Goal: Transaction & Acquisition: Subscribe to service/newsletter

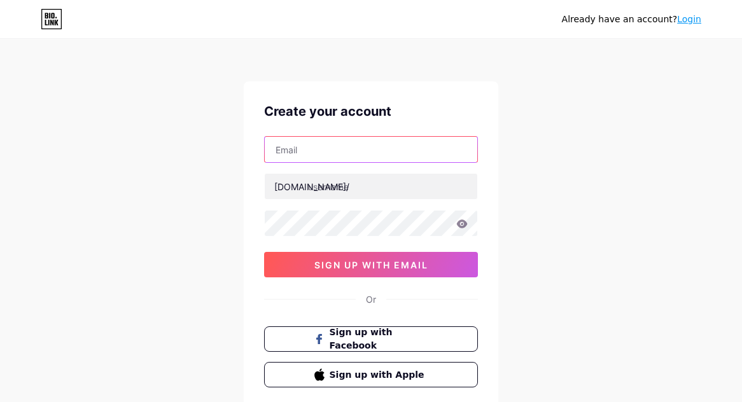
click at [342, 150] on input "text" at bounding box center [371, 149] width 213 height 25
paste input "[EMAIL_ADDRESS][DOMAIN_NAME]"
type input "[EMAIL_ADDRESS][DOMAIN_NAME]"
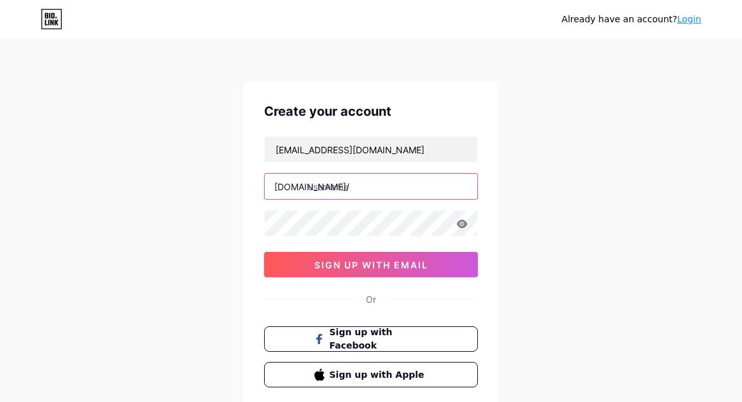
click at [371, 185] on input "text" at bounding box center [371, 186] width 213 height 25
paste input "pelangi4dvipgacor"
type input "pelangi4dvipgacor"
click at [664, 300] on div "Already have an account? Login Create your account canaanphan.664@quiet-branch.…" at bounding box center [371, 243] width 742 height 487
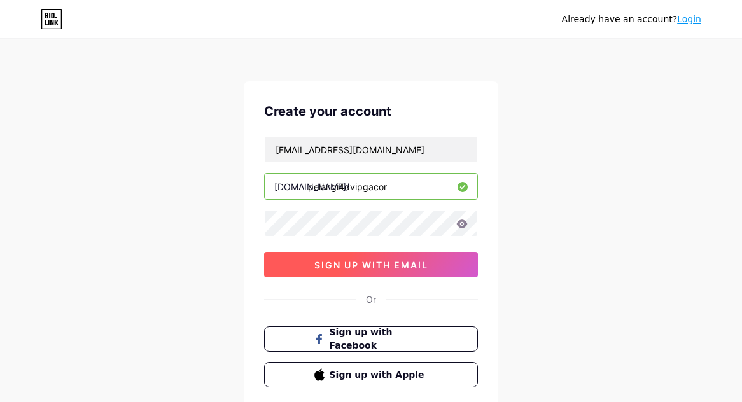
click at [381, 267] on span "sign up with email" at bounding box center [371, 265] width 114 height 11
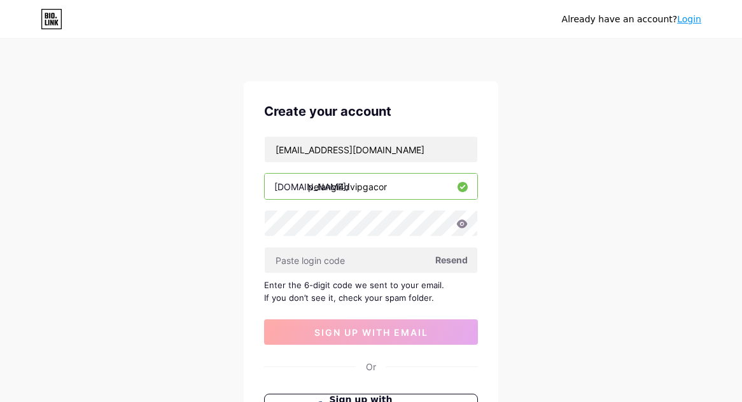
click at [720, 365] on div "Already have an account? Login Create your account canaanphan.664@quiet-branch.…" at bounding box center [371, 277] width 742 height 554
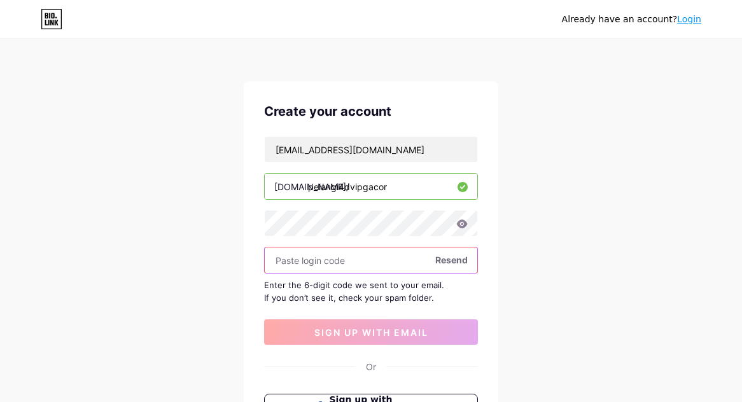
click at [355, 257] on input "text" at bounding box center [371, 260] width 213 height 25
paste input "937147"
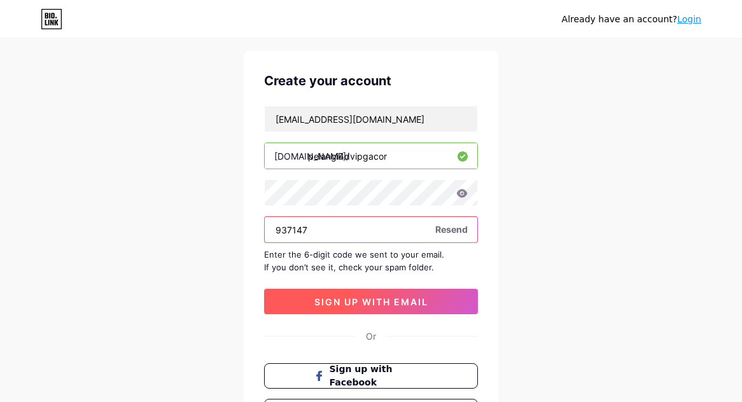
scroll to position [85, 0]
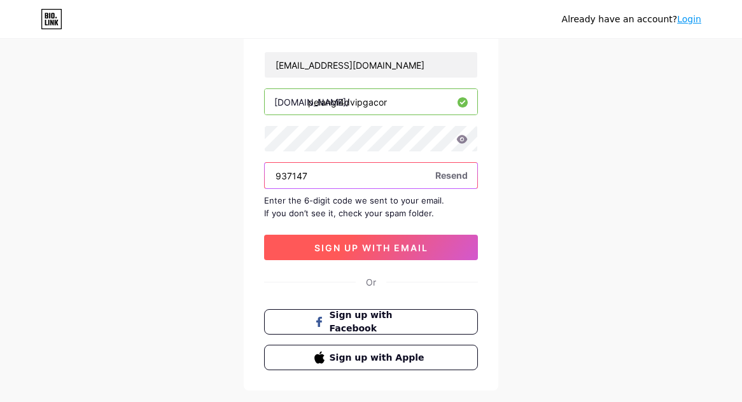
type input "937147"
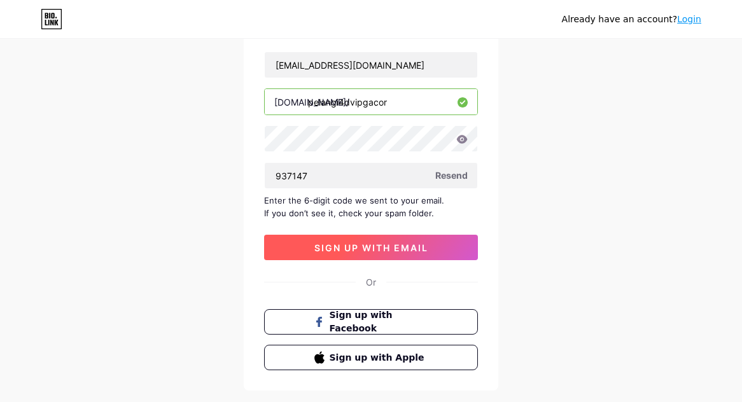
click at [356, 246] on span "sign up with email" at bounding box center [371, 247] width 114 height 11
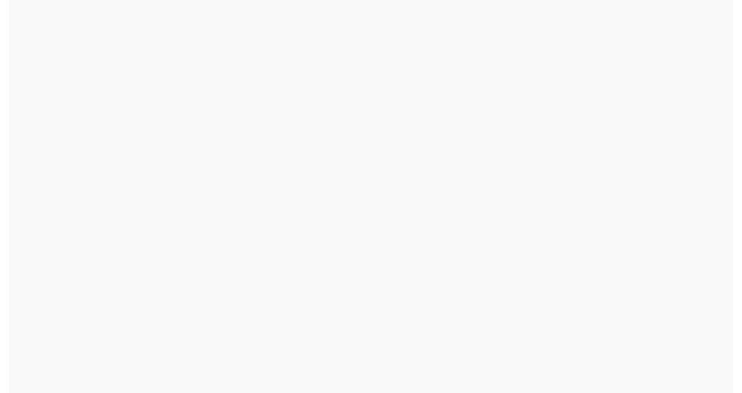
scroll to position [0, 0]
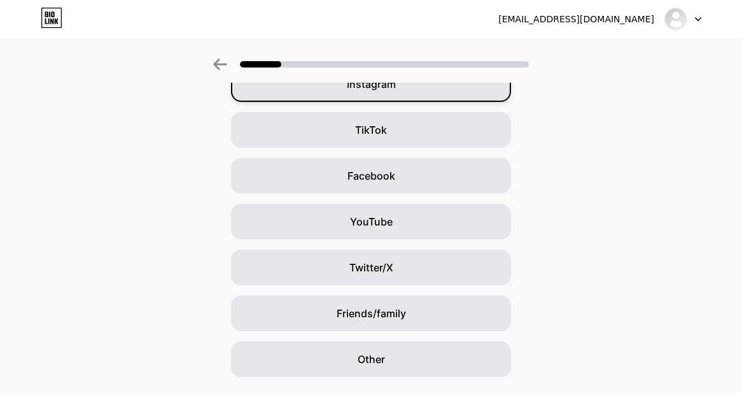
scroll to position [156, 0]
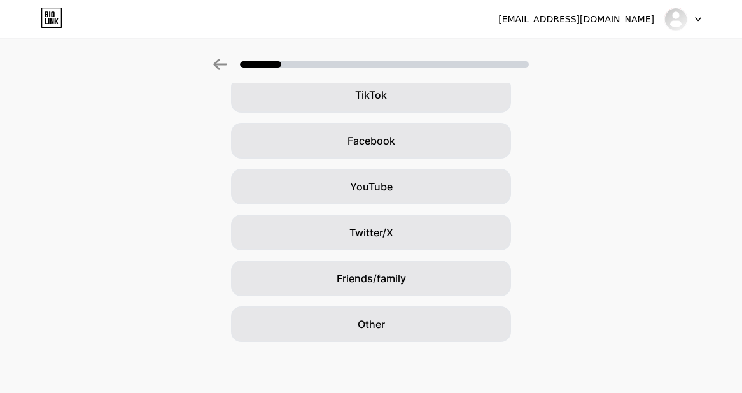
click at [71, 279] on div "Google Instagram TikTok Facebook YouTube Twitter/X Friends/family Other" at bounding box center [371, 163] width 742 height 356
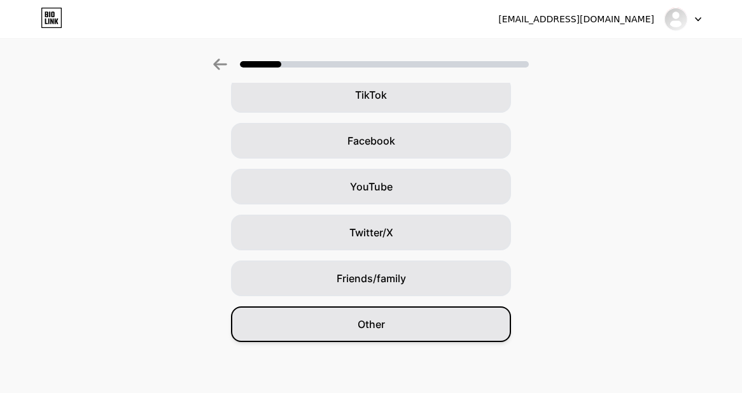
click at [411, 325] on div "Other" at bounding box center [371, 324] width 280 height 36
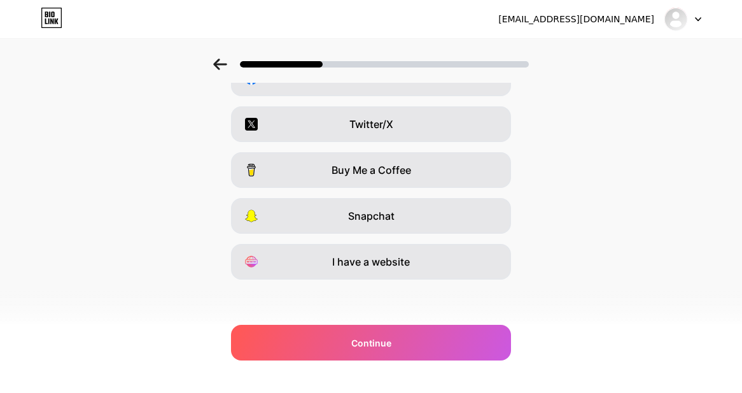
scroll to position [220, 0]
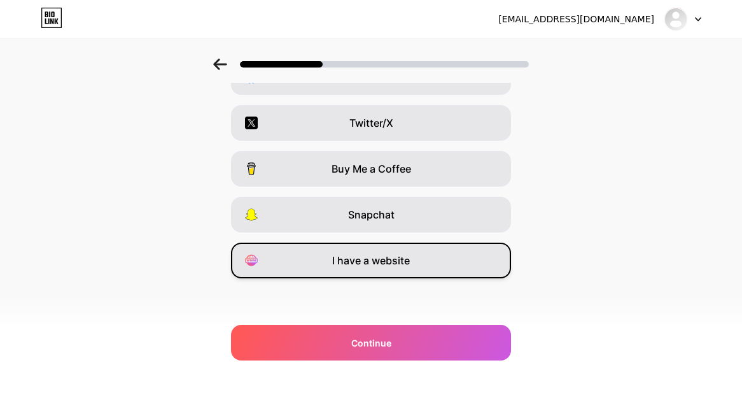
click at [399, 262] on span "I have a website" at bounding box center [371, 260] width 78 height 15
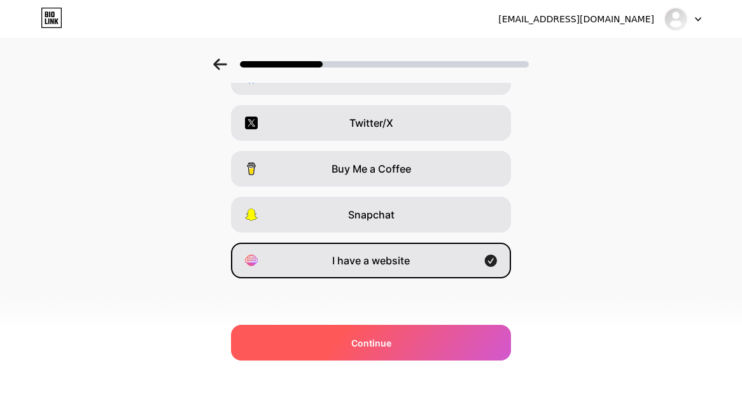
click at [409, 345] on div "Continue" at bounding box center [371, 343] width 280 height 36
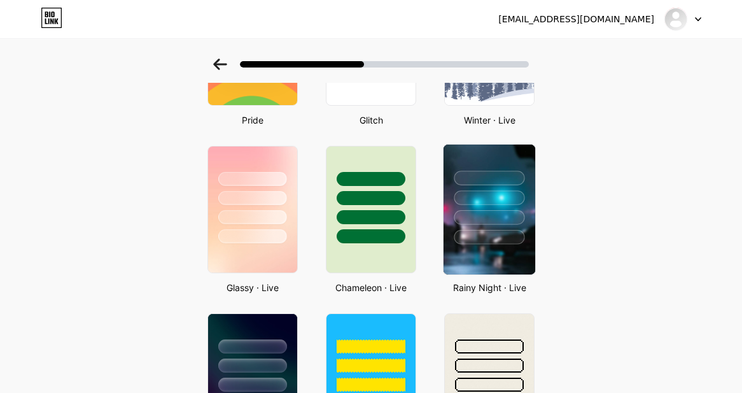
scroll to position [339, 0]
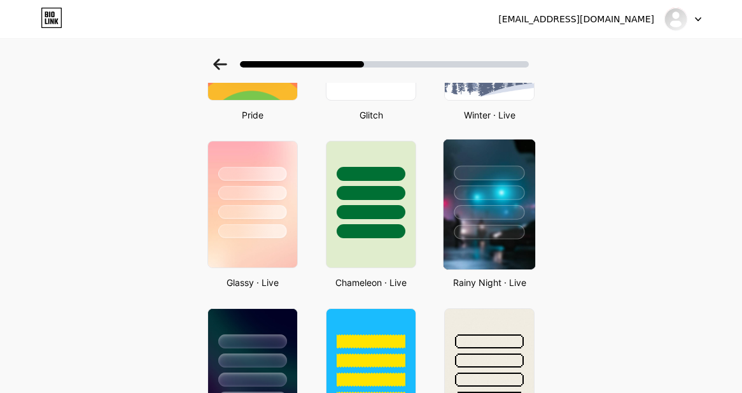
click at [506, 228] on div at bounding box center [489, 232] width 71 height 15
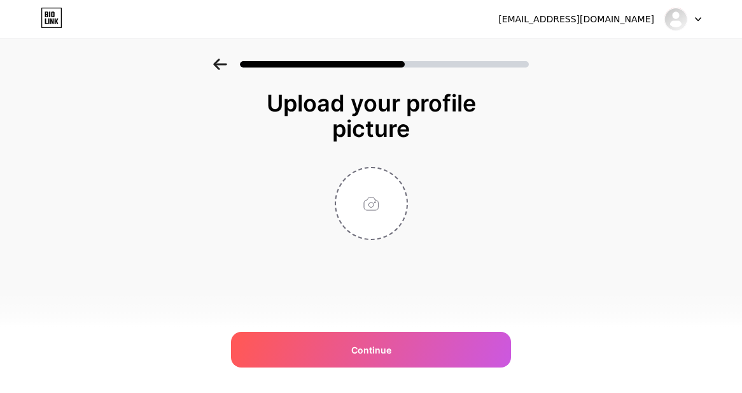
scroll to position [0, 0]
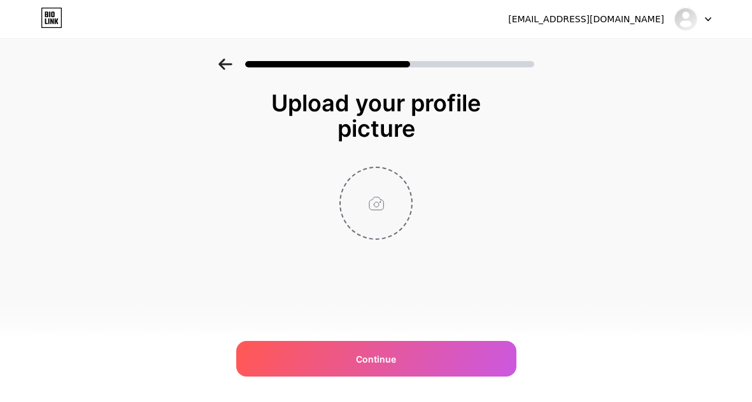
click at [377, 206] on input "file" at bounding box center [376, 203] width 71 height 71
type input "C:\fakepath\profile.png"
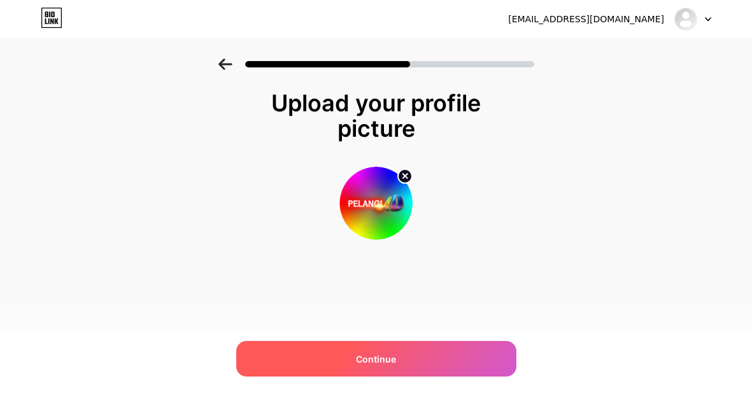
click at [383, 360] on span "Continue" at bounding box center [376, 359] width 40 height 13
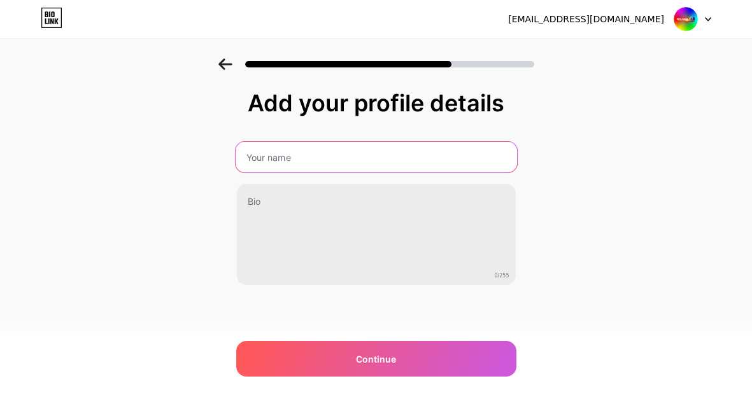
click at [314, 156] on input "text" at bounding box center [375, 157] width 281 height 31
click at [323, 150] on input "text" at bounding box center [375, 157] width 281 height 31
paste input "pelangi4dvipgacor"
type input "pelangi4dvipgacor"
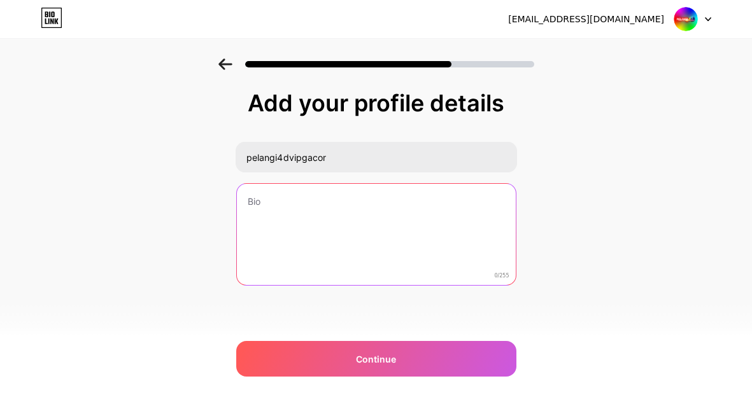
click at [290, 208] on textarea at bounding box center [376, 235] width 279 height 102
type textarea "s"
click at [291, 202] on textarea "pelangi4d gacor" at bounding box center [375, 235] width 281 height 104
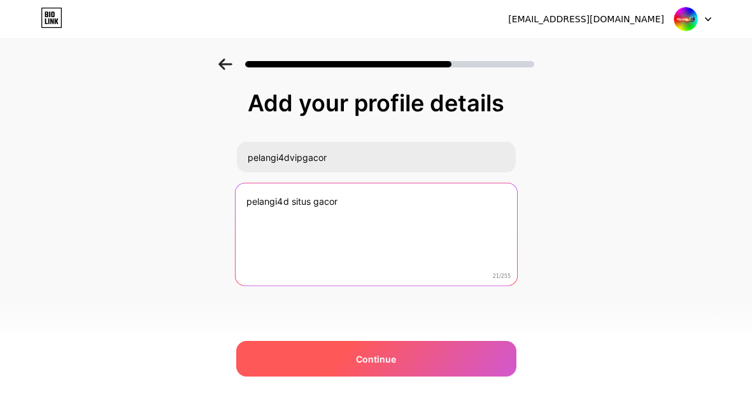
type textarea "pelangi4d situs gacor"
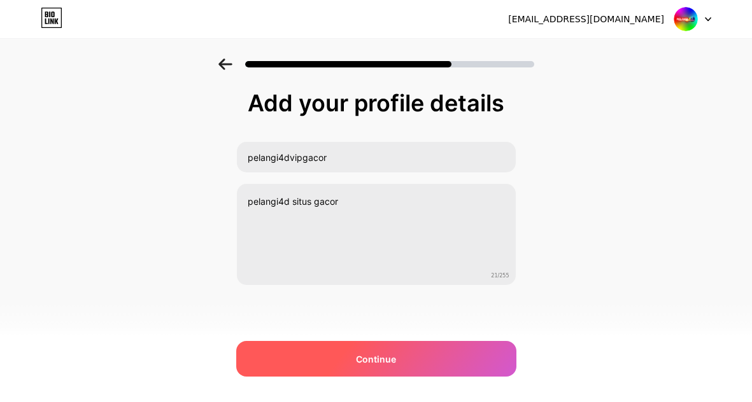
click at [381, 364] on span "Continue" at bounding box center [376, 359] width 40 height 13
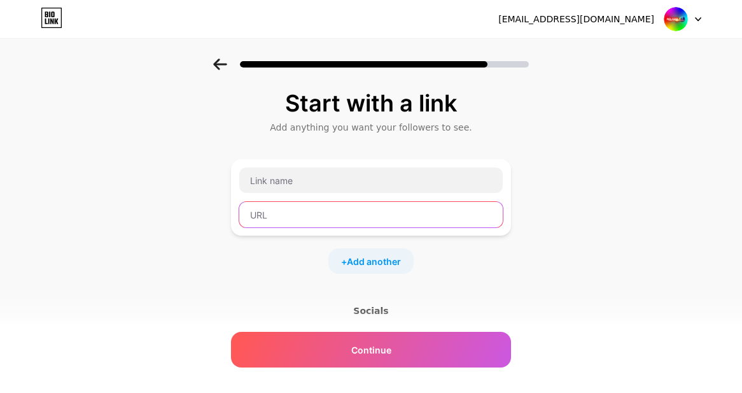
click at [310, 211] on input "text" at bounding box center [371, 214] width 264 height 25
paste input "https://shortq.my/pelangi4d"
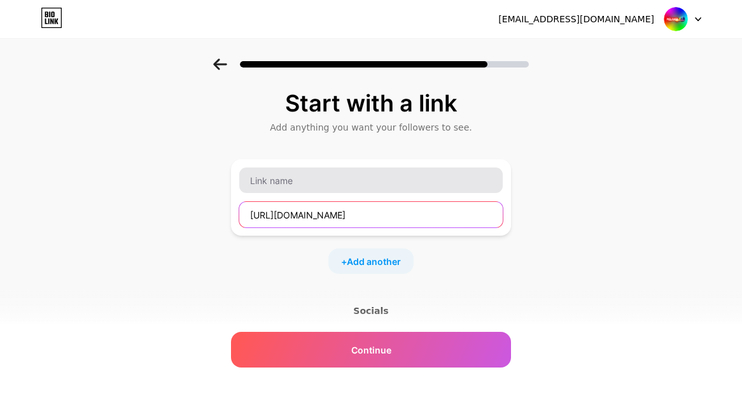
type input "https://shortq.my/pelangi4d"
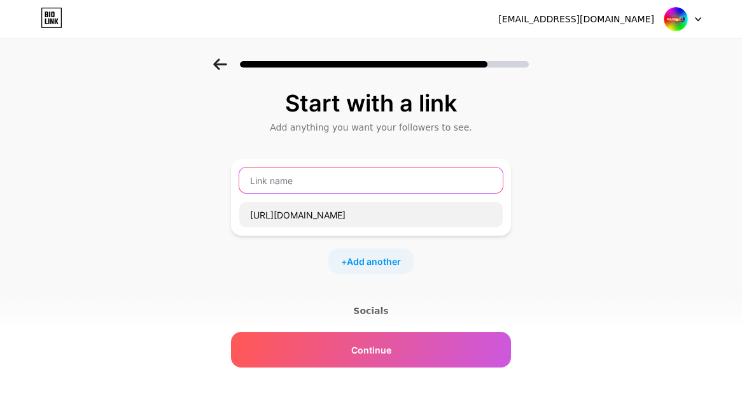
click at [349, 184] on input "text" at bounding box center [371, 179] width 264 height 25
click at [305, 187] on input "text" at bounding box center [371, 179] width 264 height 25
paste input "Link aktif Pelangi4D"
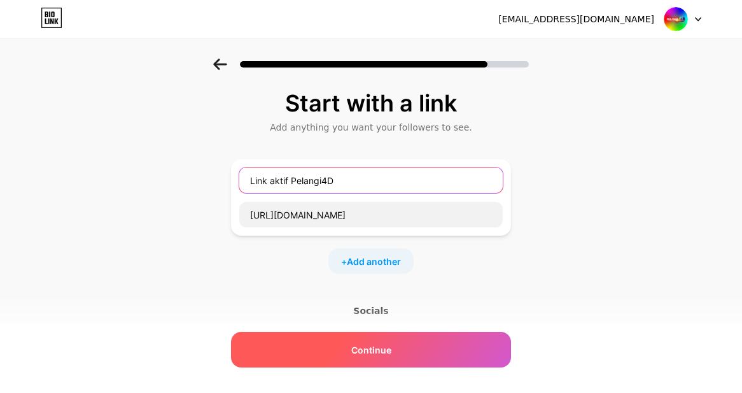
type input "Link aktif Pelangi4D"
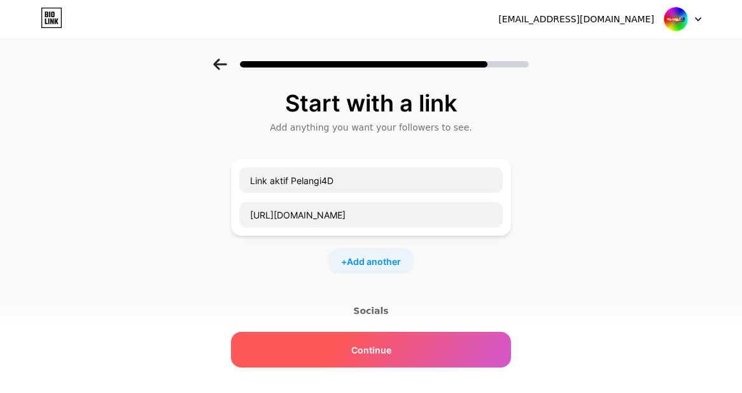
click at [384, 356] on span "Continue" at bounding box center [371, 349] width 40 height 13
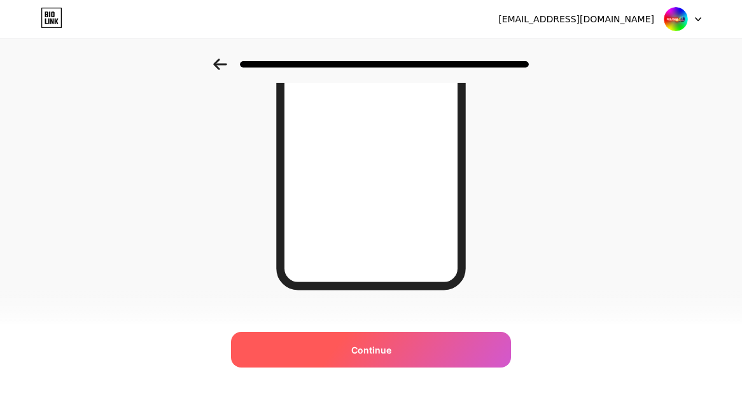
scroll to position [247, 0]
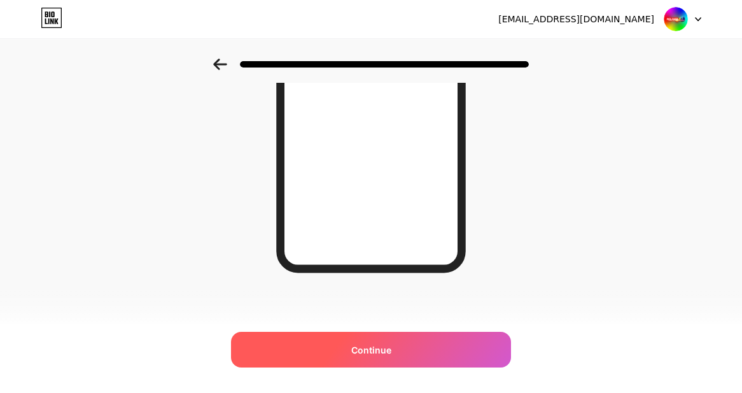
click at [379, 350] on span "Continue" at bounding box center [371, 349] width 40 height 13
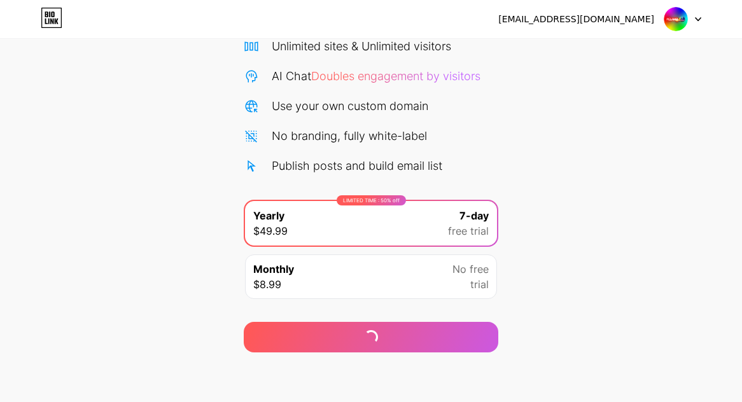
scroll to position [110, 0]
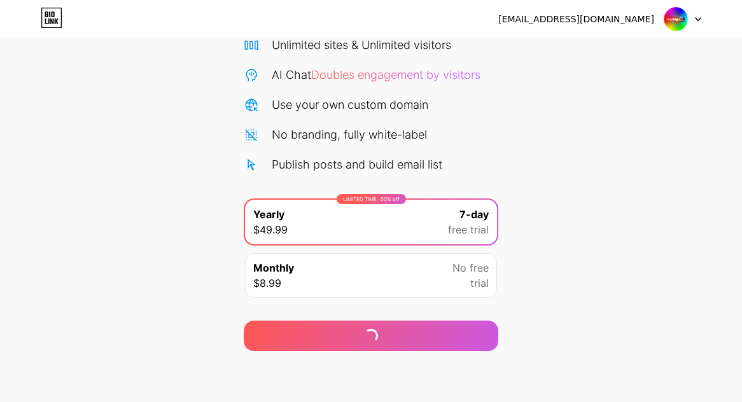
click at [46, 280] on div "Start your 7 day free trial Cancel anytime. We will send you an email 2 days be…" at bounding box center [371, 149] width 742 height 403
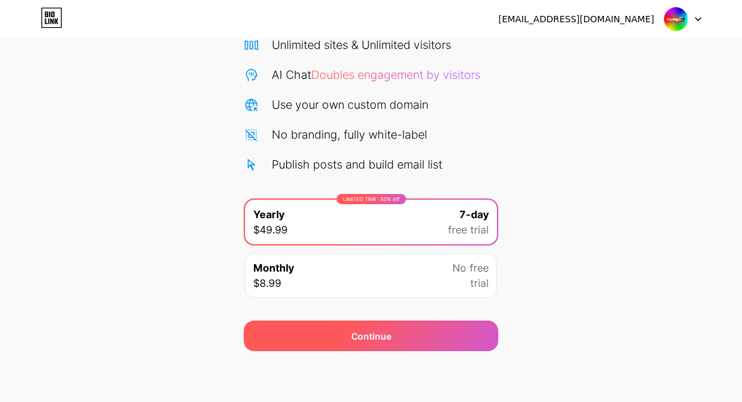
click at [389, 335] on div "Continue" at bounding box center [371, 336] width 40 height 13
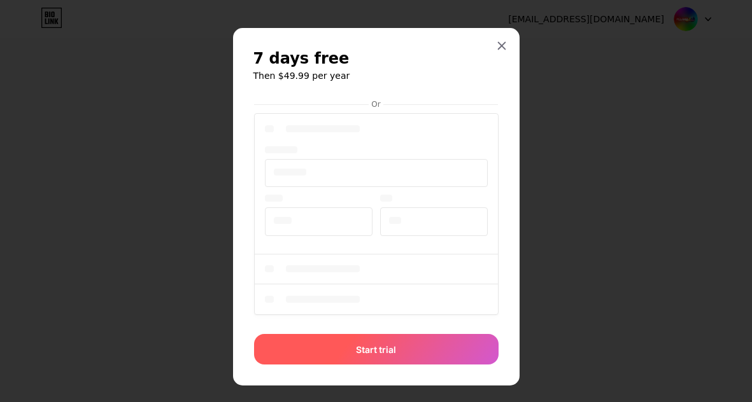
click at [379, 348] on span "Start trial" at bounding box center [376, 349] width 40 height 13
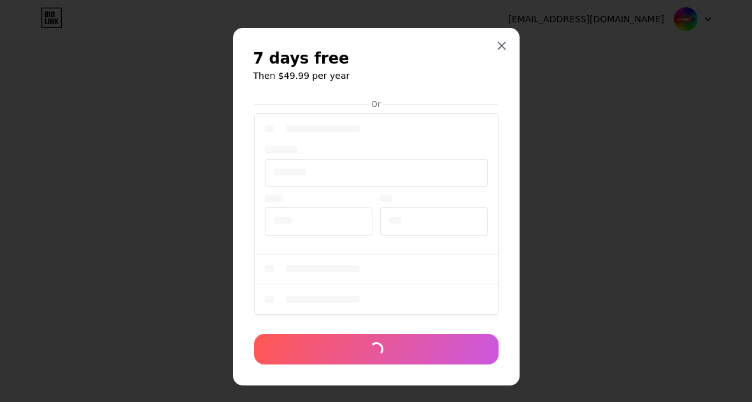
click at [61, 282] on div at bounding box center [376, 201] width 752 height 402
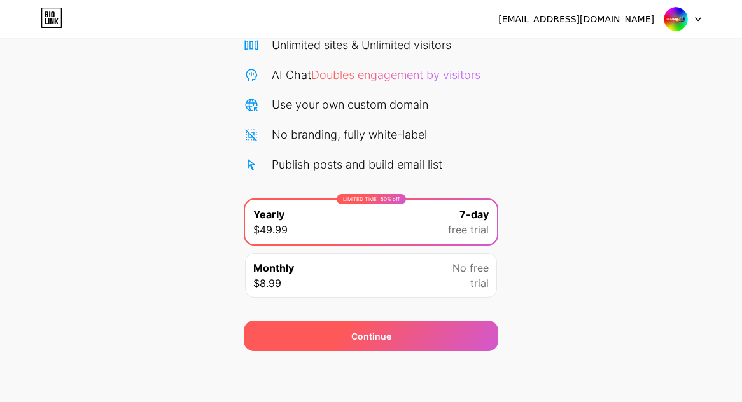
click at [391, 335] on div "Continue" at bounding box center [371, 336] width 255 height 31
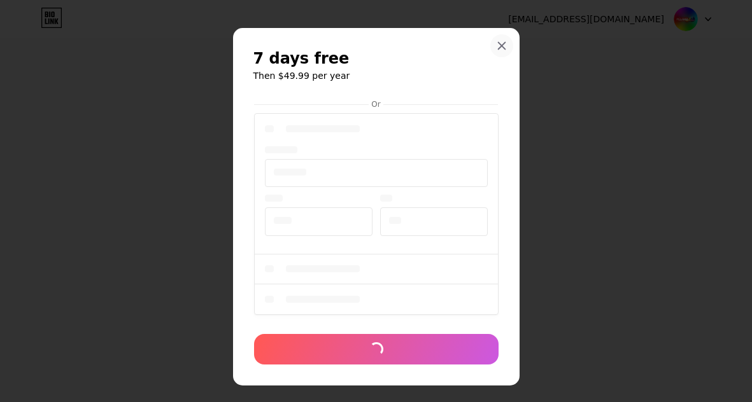
click at [498, 45] on icon at bounding box center [501, 46] width 10 height 10
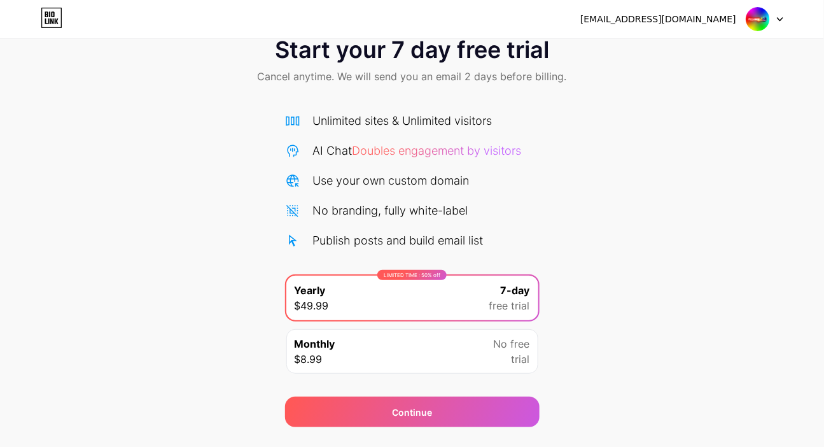
scroll to position [0, 0]
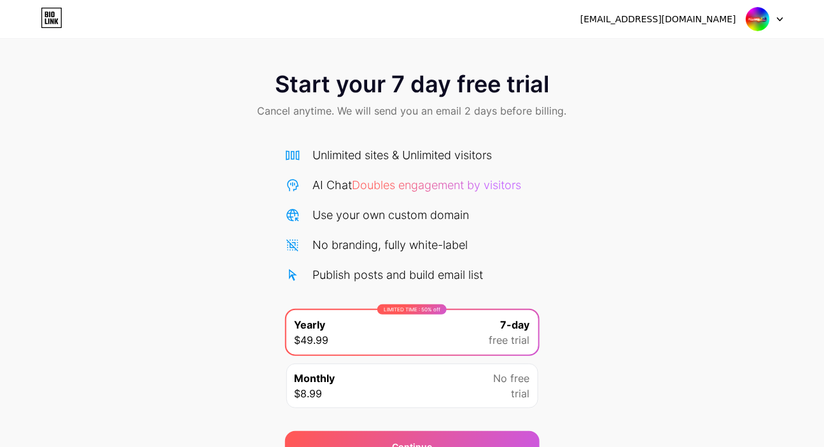
click at [742, 19] on icon at bounding box center [780, 19] width 5 height 3
click at [374, 32] on div "canaanphan.664@quiet-branch.com Logout" at bounding box center [412, 19] width 824 height 38
click at [53, 215] on div "Start your 7 day free trial Cancel anytime. We will send you an email 2 days be…" at bounding box center [412, 260] width 824 height 403
drag, startPoint x: 801, startPoint y: 320, endPoint x: 792, endPoint y: 317, distance: 9.3
click at [742, 320] on div "Start your 7 day free trial Cancel anytime. We will send you an email 2 days be…" at bounding box center [412, 260] width 824 height 403
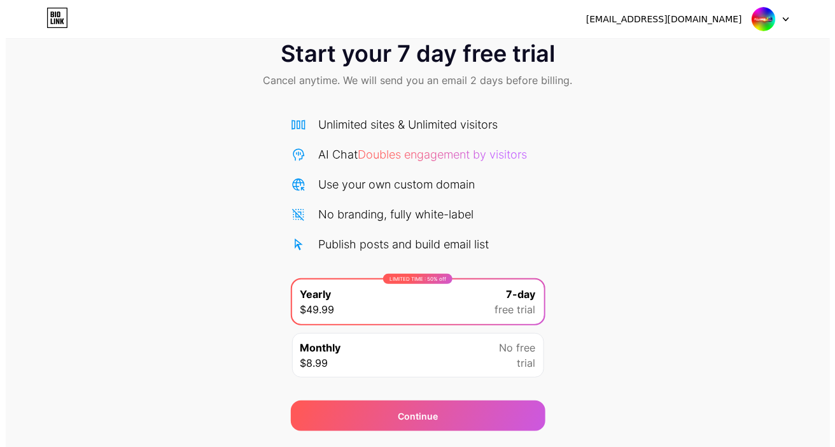
scroll to position [66, 0]
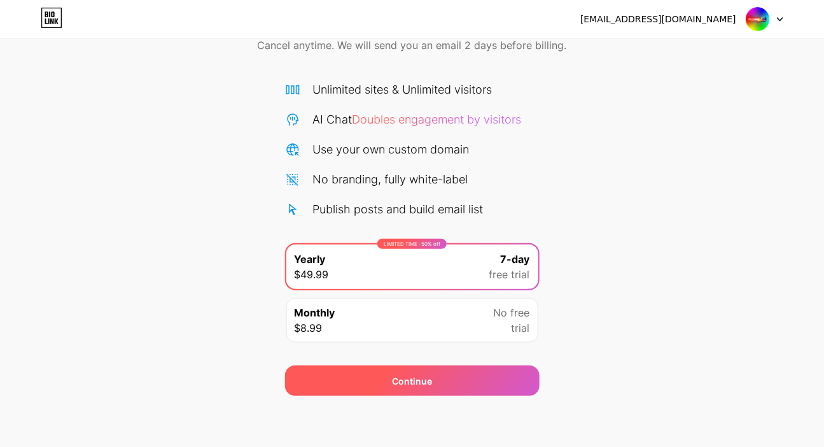
click at [416, 376] on div "Continue" at bounding box center [412, 380] width 40 height 13
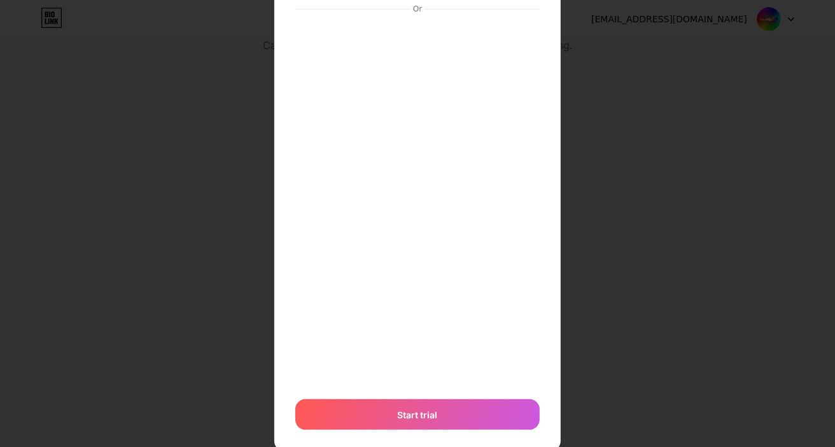
scroll to position [157, 0]
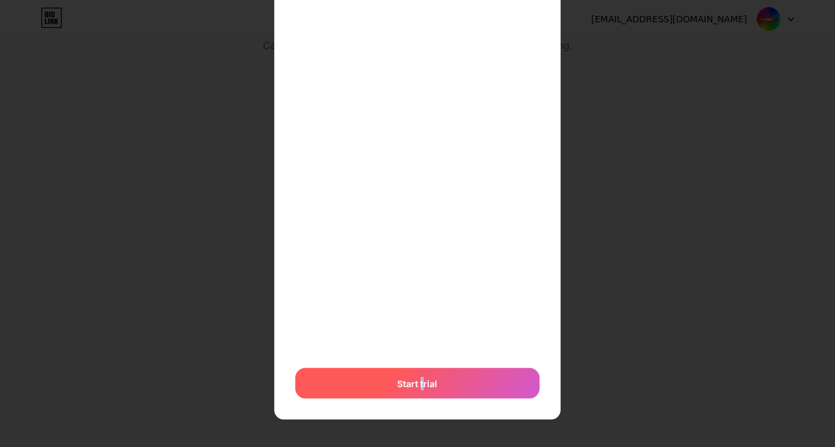
click at [417, 383] on span "Start trial" at bounding box center [418, 383] width 40 height 13
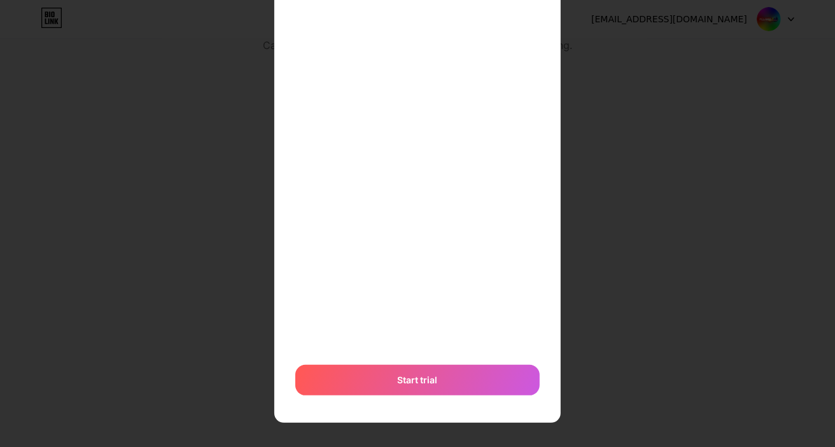
scroll to position [185, 0]
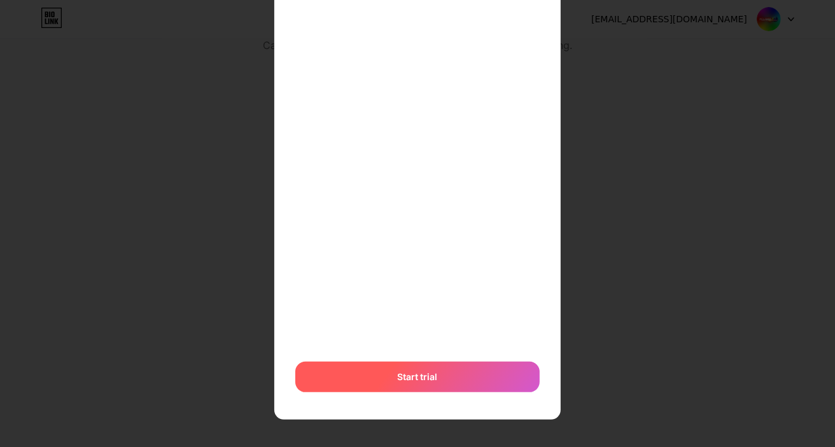
click at [405, 378] on span "Start trial" at bounding box center [418, 376] width 40 height 13
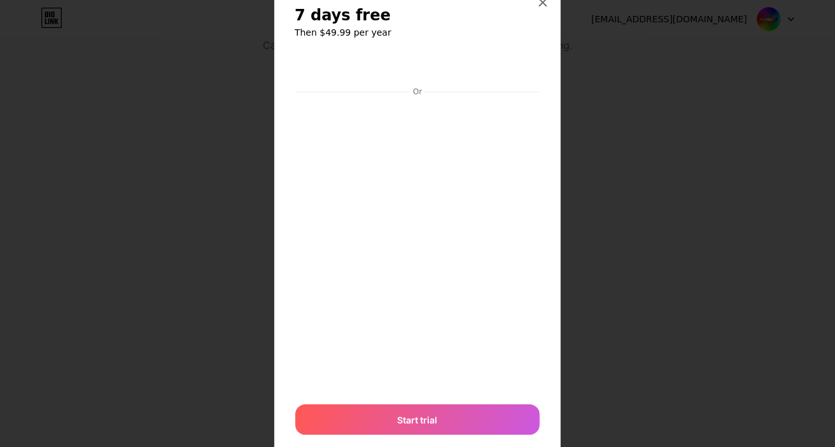
scroll to position [86, 0]
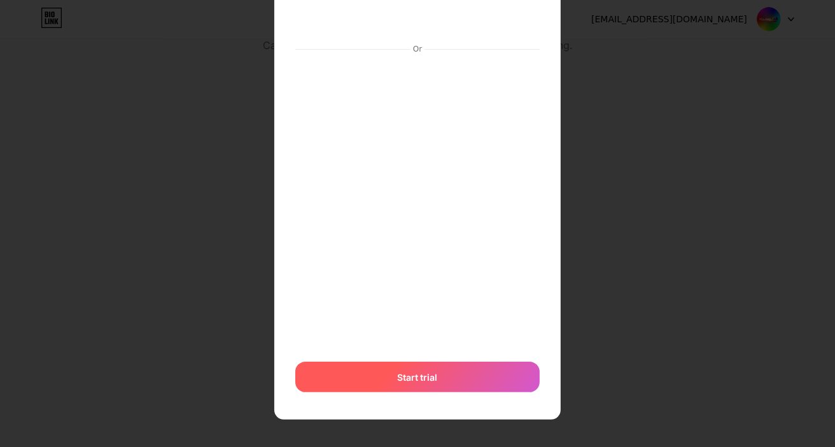
click at [423, 378] on span "Start trial" at bounding box center [418, 376] width 40 height 13
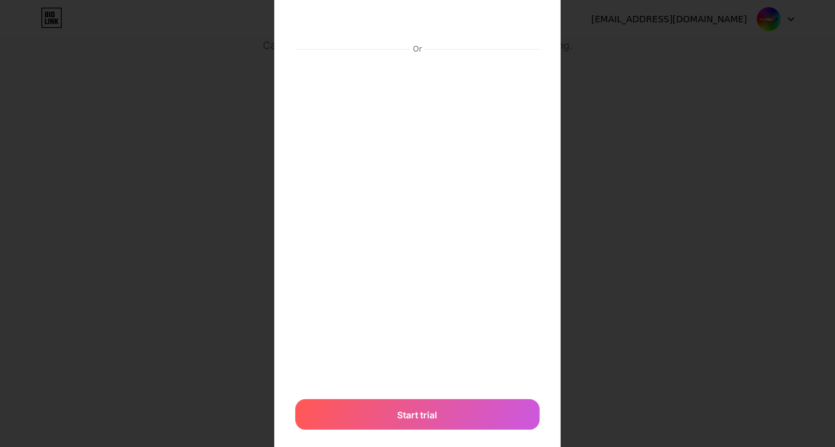
click at [712, 207] on div at bounding box center [417, 137] width 835 height 447
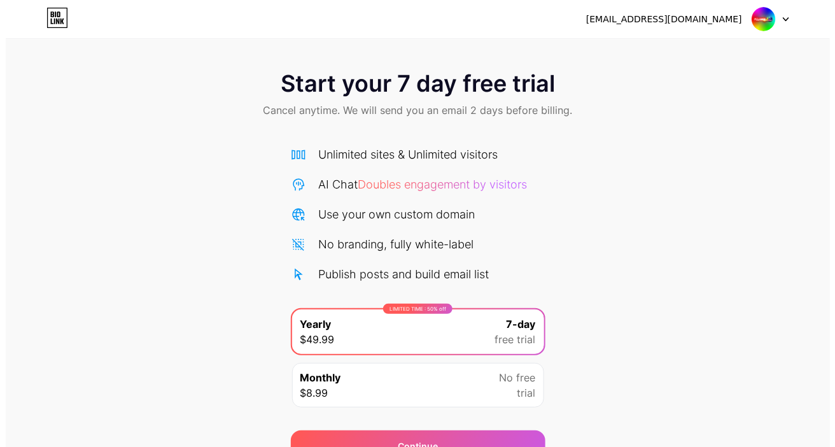
scroll to position [0, 0]
